Goal: Information Seeking & Learning: Learn about a topic

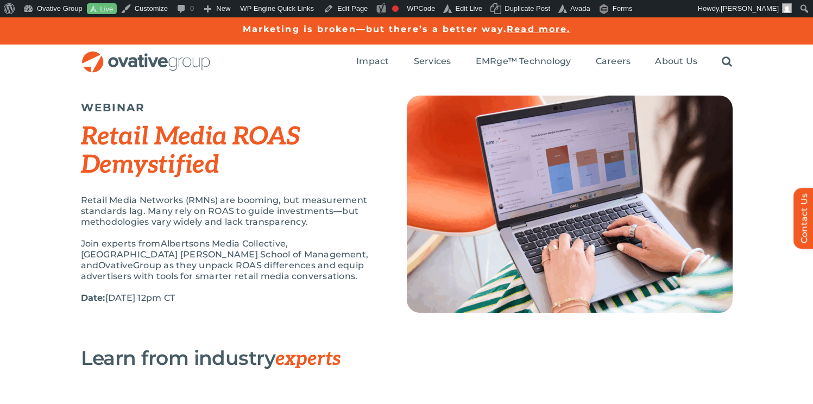
click at [348, 128] on h2 "Retail Media ROAS Demystified" at bounding box center [230, 150] width 299 height 56
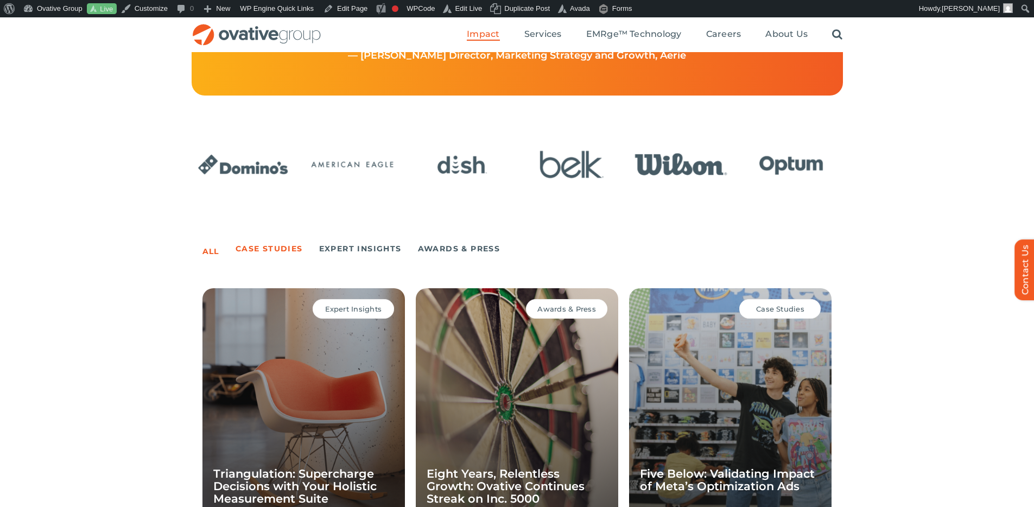
scroll to position [564, 0]
click at [344, 247] on link "Expert Insights" at bounding box center [360, 249] width 83 height 15
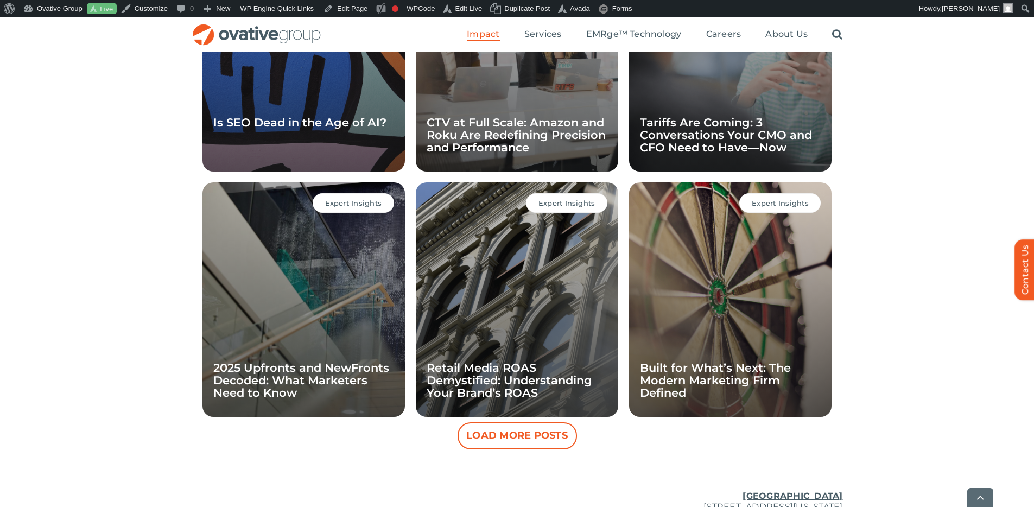
scroll to position [1407, 0]
click at [520, 386] on link "Retail Media ROAS Demystified: Understanding Your Brand’s ROAS" at bounding box center [510, 379] width 166 height 39
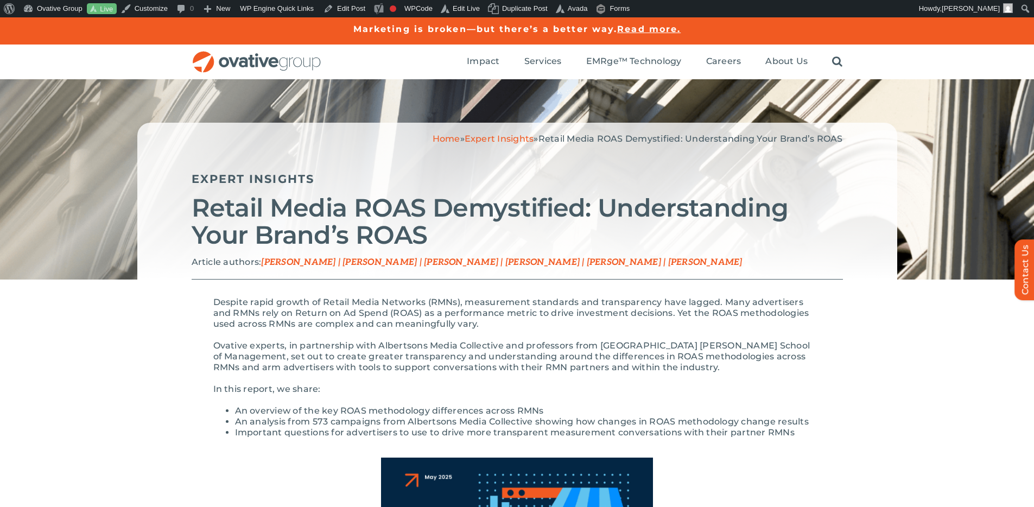
click at [644, 264] on span "[PERSON_NAME] | [PERSON_NAME] | [PERSON_NAME] | [PERSON_NAME] | [PERSON_NAME] |…" at bounding box center [501, 262] width 481 height 10
